Goal: Contribute content: Add original content to the website for others to see

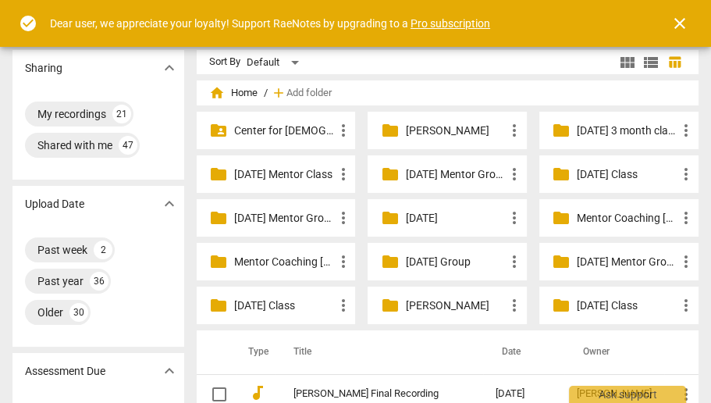
click at [588, 262] on p "[DATE] Mentor Group" at bounding box center [627, 262] width 100 height 16
click at [681, 20] on span "close" at bounding box center [679, 23] width 19 height 19
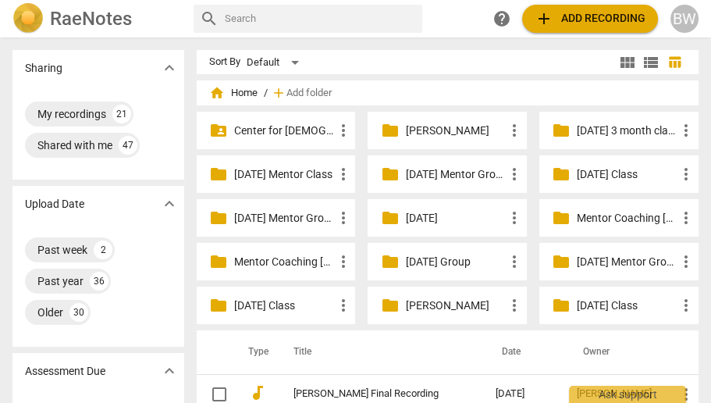
click at [261, 16] on input "text" at bounding box center [320, 18] width 191 height 25
type input "[PERSON_NAME]"
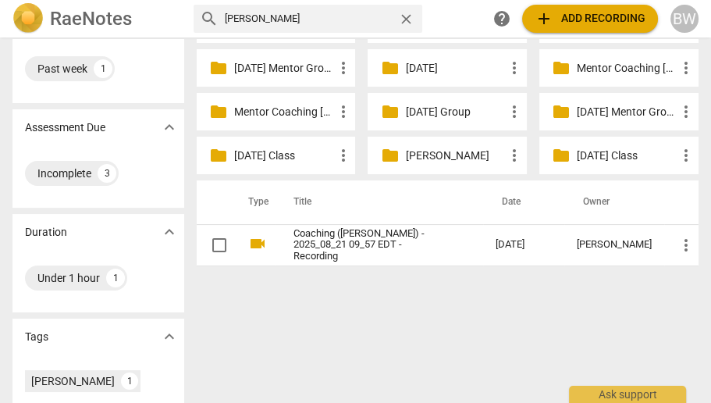
scroll to position [150, 0]
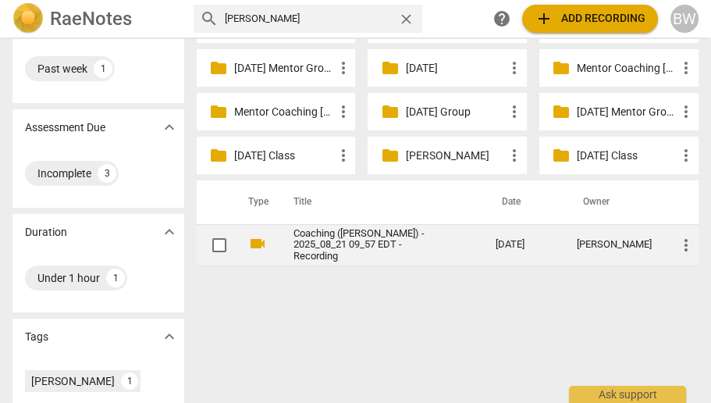
click at [332, 240] on link "Coaching ([PERSON_NAME]) - 2025_08_21 09_57 EDT - Recording" at bounding box center [366, 245] width 146 height 35
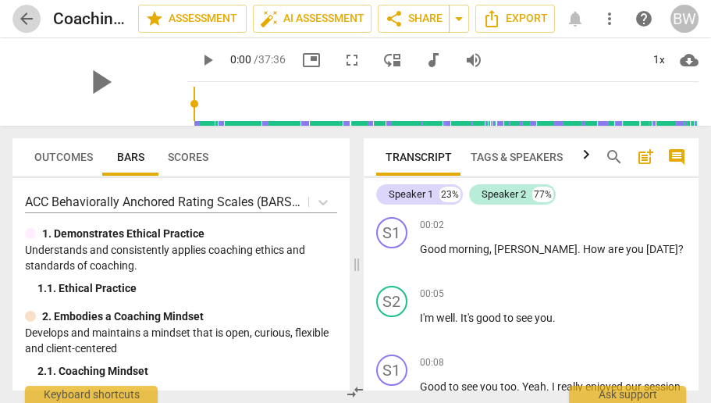
click at [17, 14] on span "arrow_back" at bounding box center [26, 18] width 19 height 19
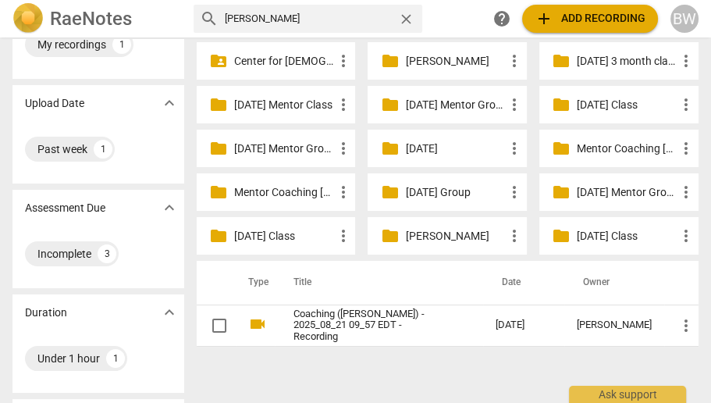
scroll to position [69, 0]
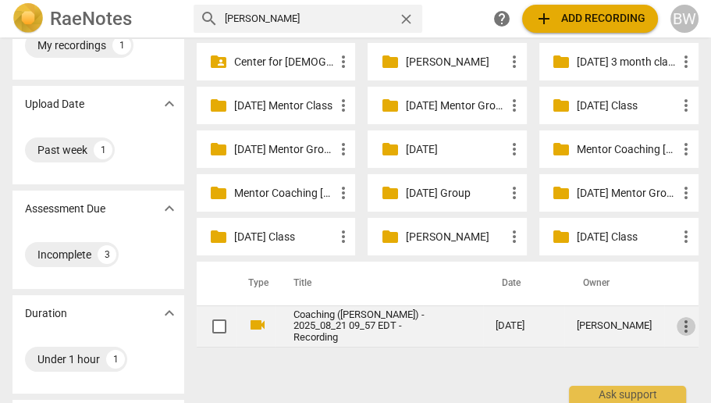
click at [677, 319] on span "more_vert" at bounding box center [686, 326] width 19 height 19
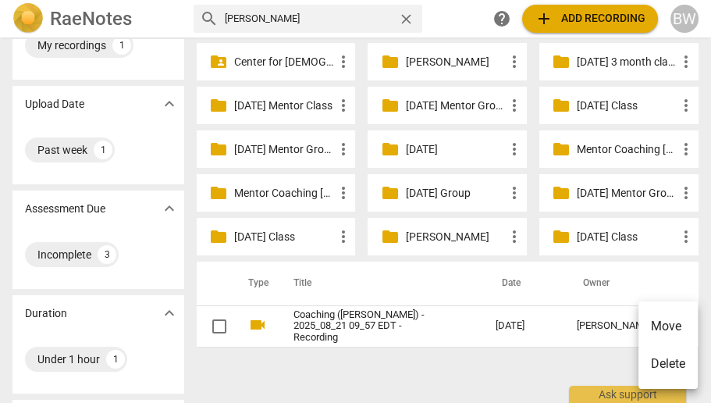
click at [449, 290] on div at bounding box center [355, 201] width 711 height 403
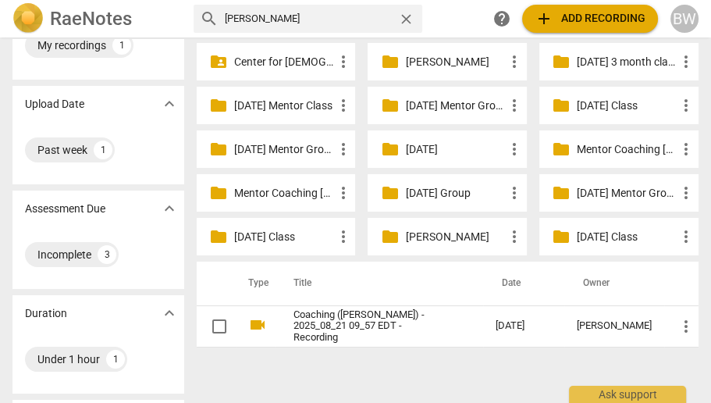
click at [278, 186] on p "Mentor Coaching [PERSON_NAME]" at bounding box center [284, 193] width 100 height 16
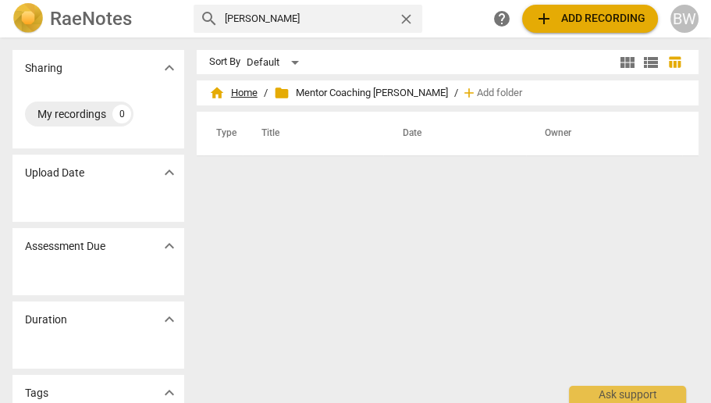
click at [243, 91] on span "home Home" at bounding box center [233, 93] width 48 height 16
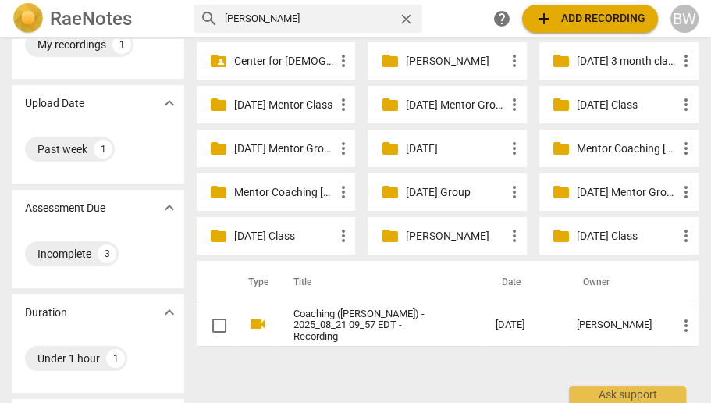
scroll to position [69, 0]
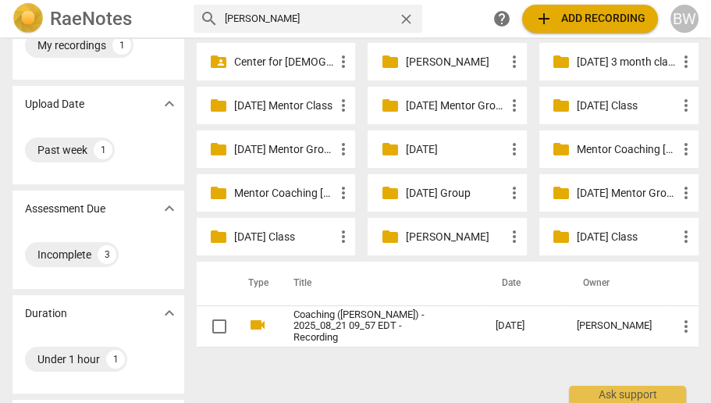
click at [438, 144] on p "[DATE]" at bounding box center [455, 149] width 100 height 16
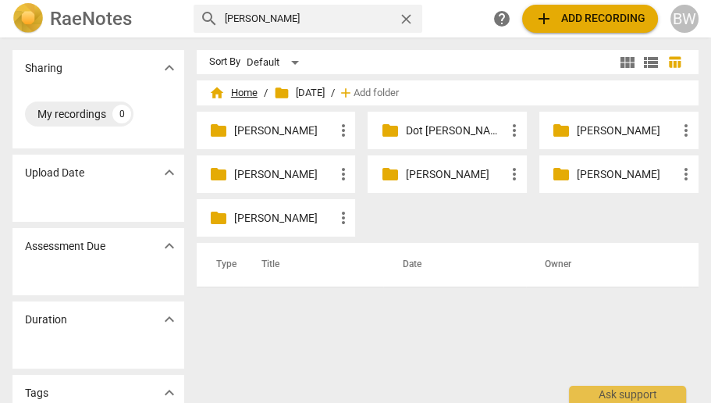
click at [246, 95] on span "home Home" at bounding box center [233, 93] width 48 height 16
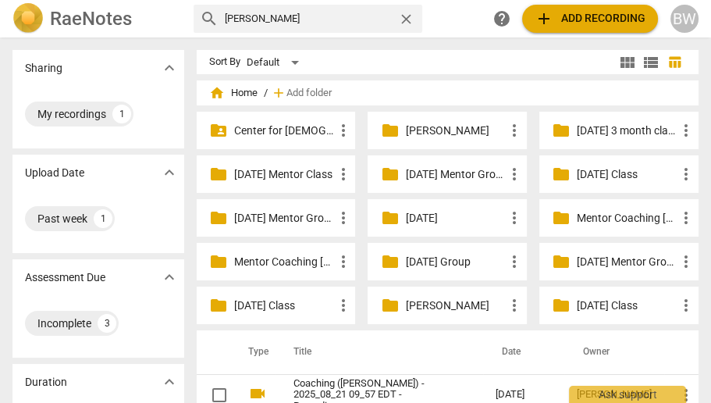
click at [302, 174] on p "[DATE] Mentor Class" at bounding box center [284, 174] width 100 height 16
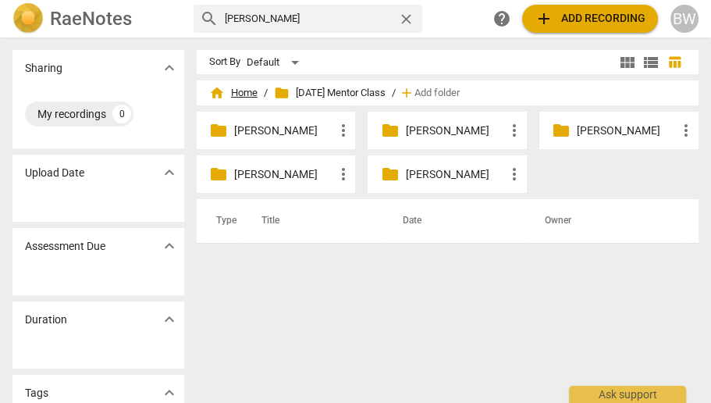
click at [238, 91] on span "home Home" at bounding box center [233, 93] width 48 height 16
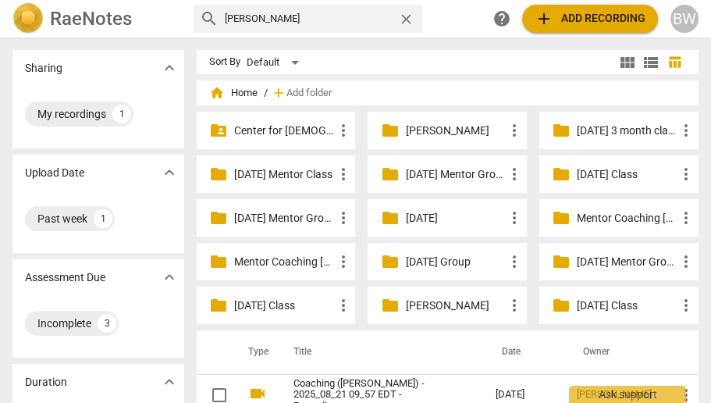
click at [632, 217] on p "Mentor Coaching [PERSON_NAME]" at bounding box center [627, 218] width 100 height 16
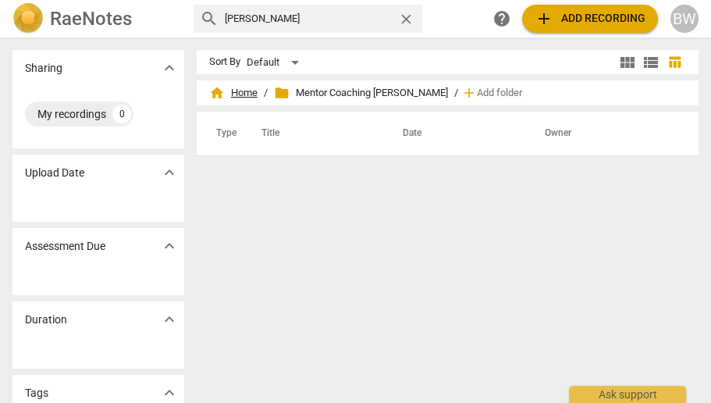
click at [245, 91] on span "home Home" at bounding box center [233, 93] width 48 height 16
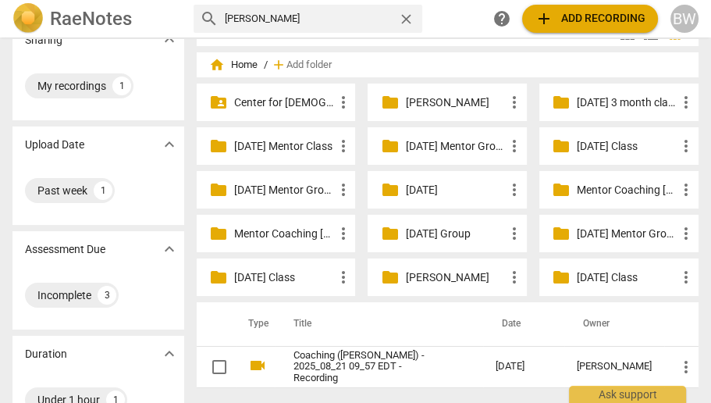
scroll to position [42, 0]
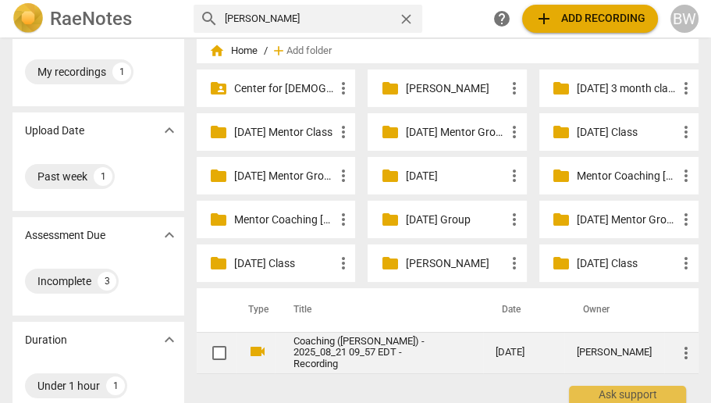
click at [322, 352] on link "Coaching ([PERSON_NAME]) - 2025_08_21 09_57 EDT - Recording" at bounding box center [366, 353] width 146 height 35
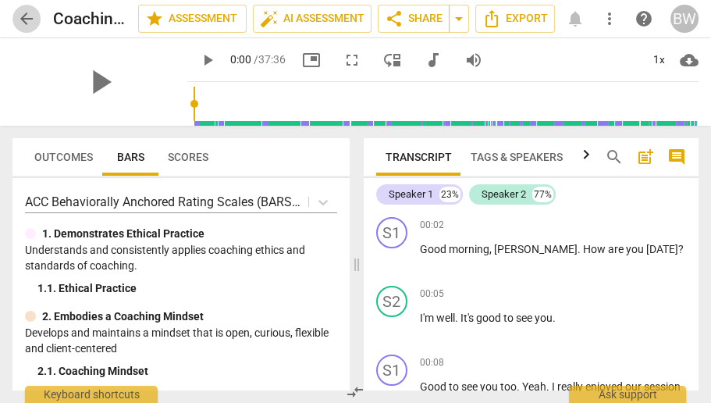
click at [32, 20] on span "arrow_back" at bounding box center [26, 18] width 19 height 19
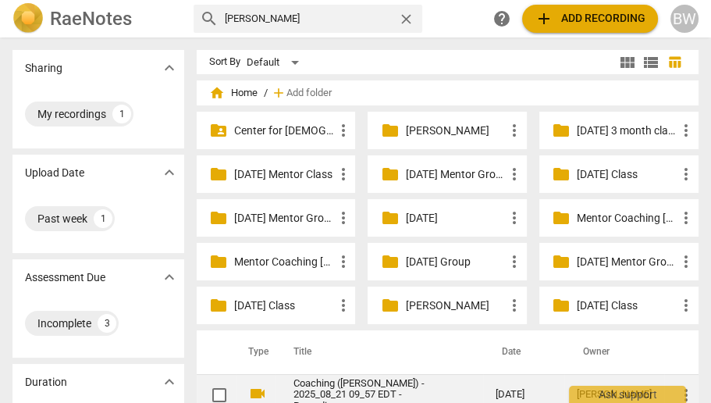
click at [365, 378] on link "Coaching ([PERSON_NAME]) - 2025_08_21 09_57 EDT - Recording" at bounding box center [366, 395] width 146 height 35
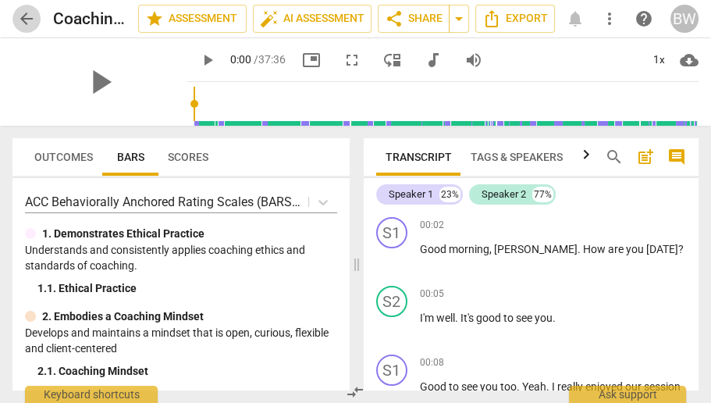
click at [30, 22] on span "arrow_back" at bounding box center [26, 18] width 19 height 19
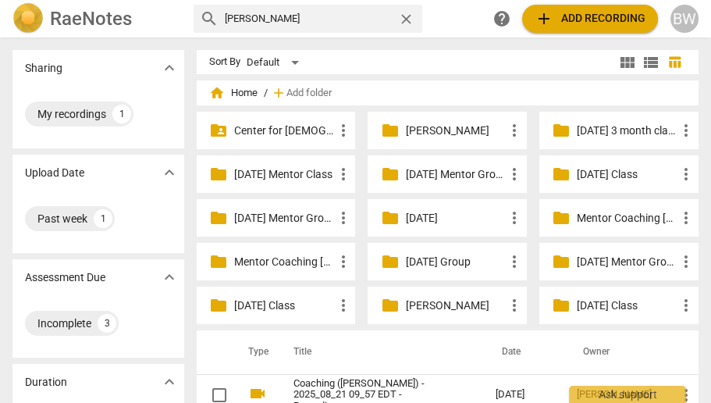
click at [311, 17] on input "[PERSON_NAME]" at bounding box center [308, 18] width 167 height 25
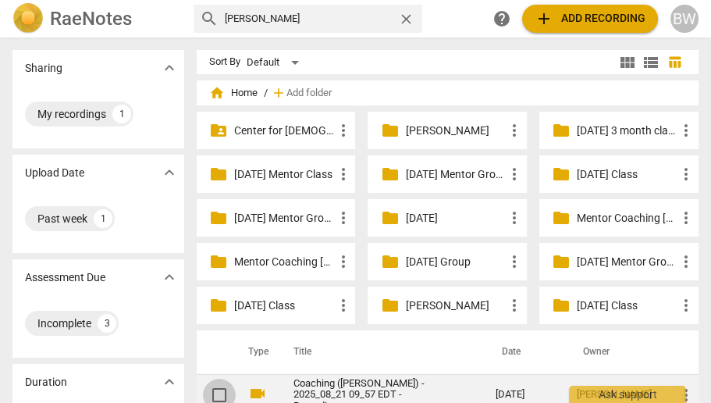
click at [222, 395] on input "checkbox" at bounding box center [219, 395] width 33 height 19
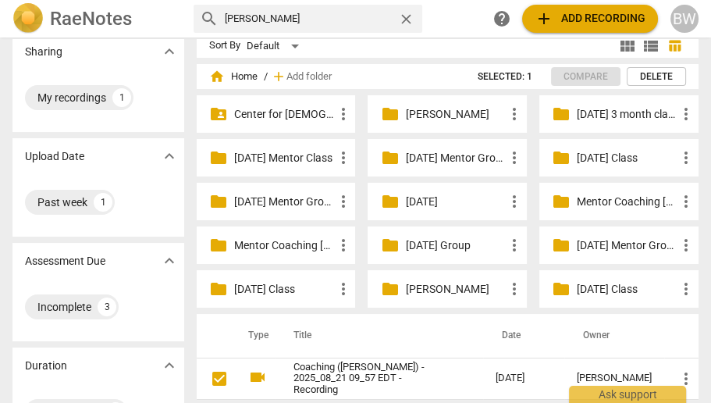
scroll to position [14, 0]
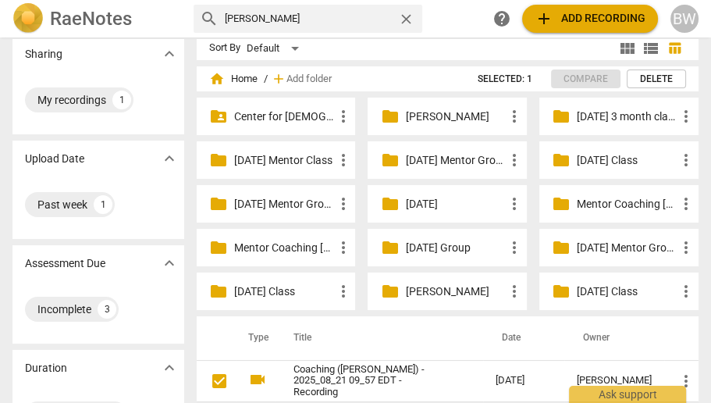
click at [604, 110] on p "[DATE] 3 month class" at bounding box center [627, 116] width 100 height 16
checkbox input "true"
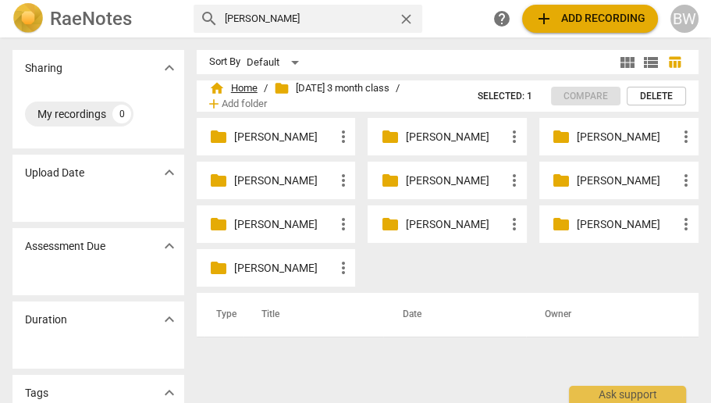
click at [243, 87] on span "home Home" at bounding box center [233, 88] width 48 height 16
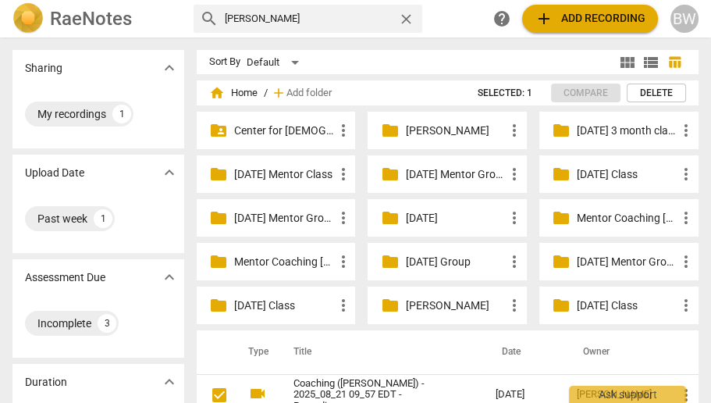
click at [316, 220] on p "[DATE] Mentor Group" at bounding box center [284, 218] width 100 height 16
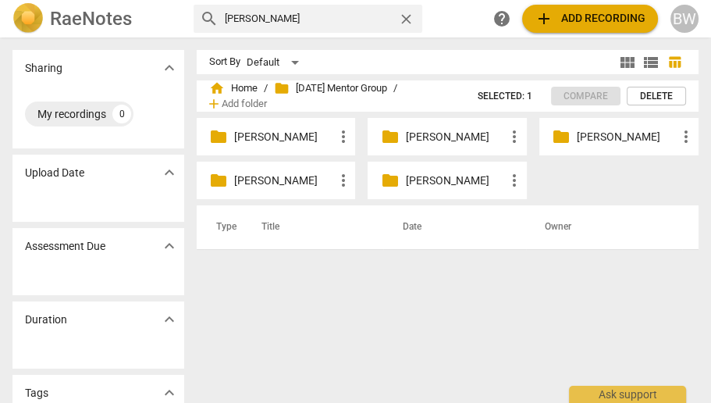
click at [417, 147] on div "folder [PERSON_NAME] more_vert" at bounding box center [447, 136] width 159 height 37
click at [420, 139] on p "[PERSON_NAME]" at bounding box center [455, 137] width 100 height 16
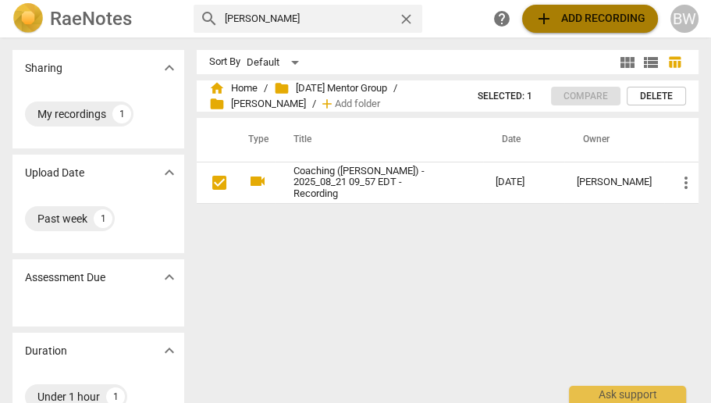
click at [577, 18] on span "add Add recording" at bounding box center [590, 18] width 111 height 19
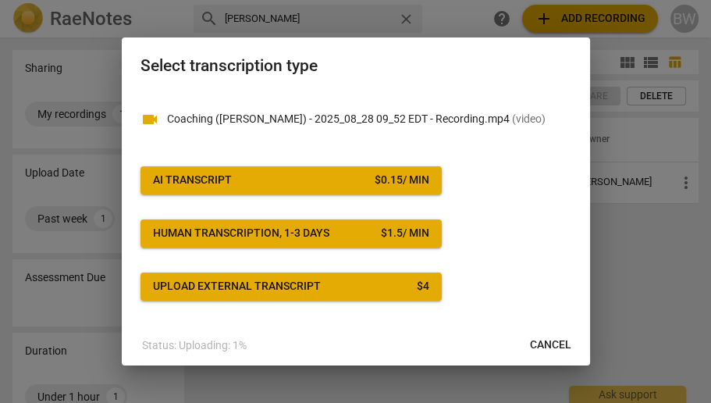
click at [330, 190] on button "AI Transcript $ 0.15 / min" at bounding box center [290, 180] width 301 height 28
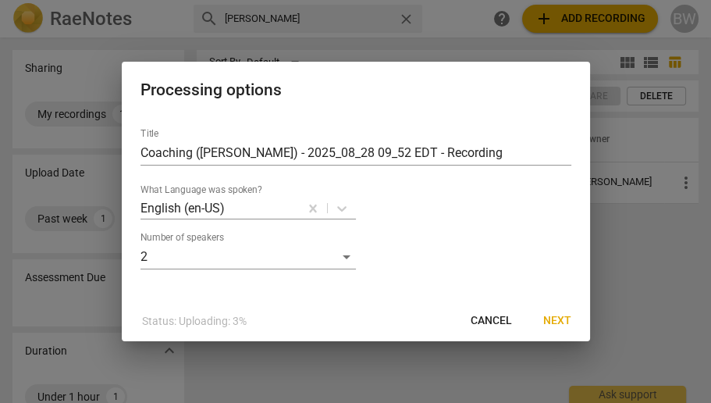
click at [556, 323] on span "Next" at bounding box center [557, 321] width 28 height 16
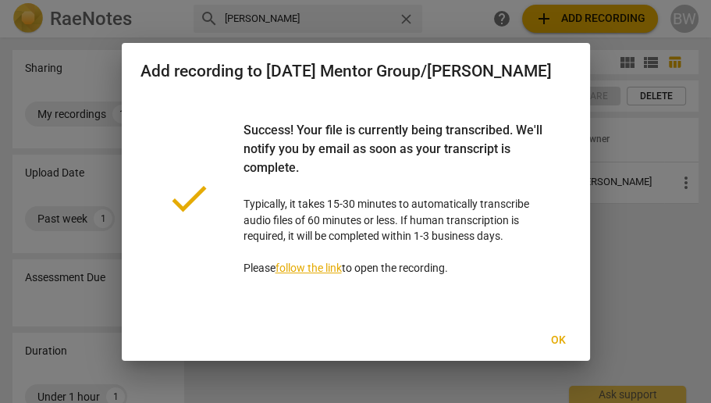
click at [561, 340] on span "Ok" at bounding box center [558, 340] width 25 height 16
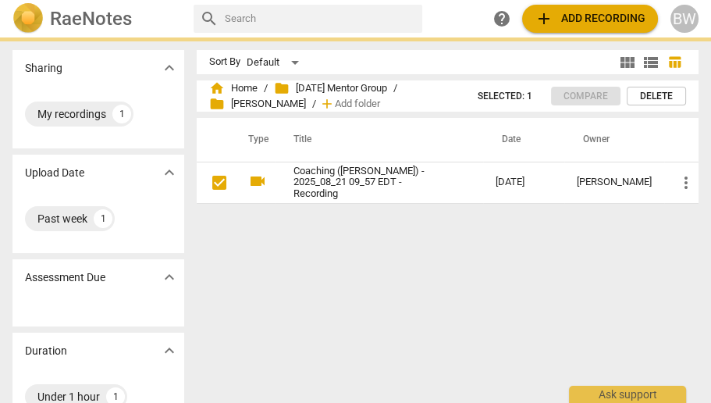
checkbox input "false"
